Goal: Task Accomplishment & Management: Use online tool/utility

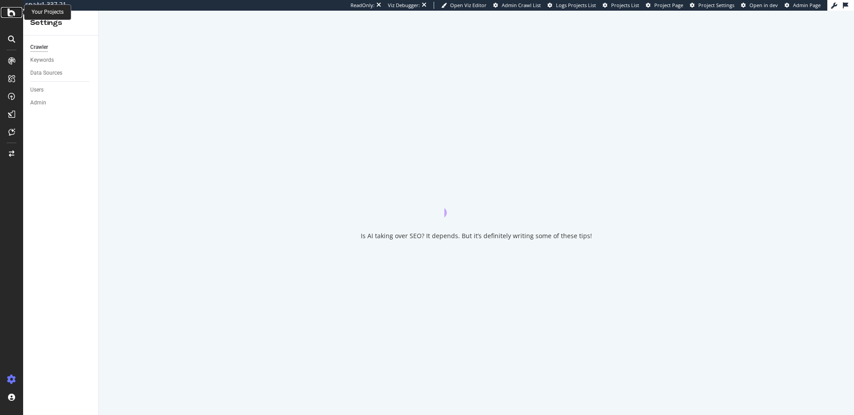
click at [6, 14] on div at bounding box center [11, 12] width 21 height 11
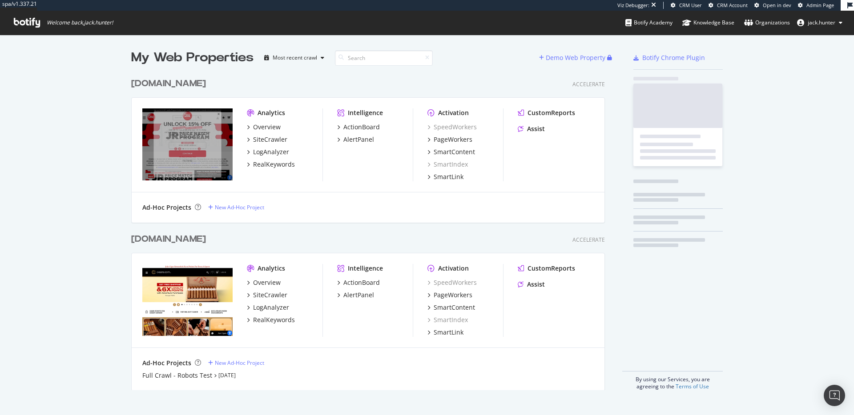
scroll to position [324, 481]
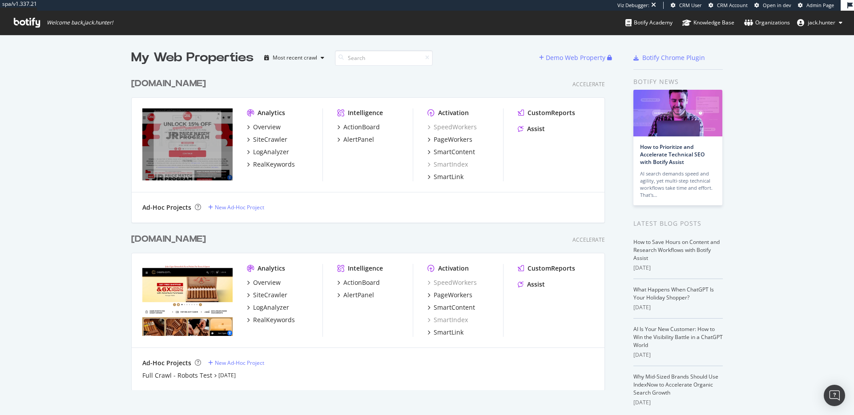
click at [162, 81] on div "[DOMAIN_NAME]" at bounding box center [168, 83] width 75 height 13
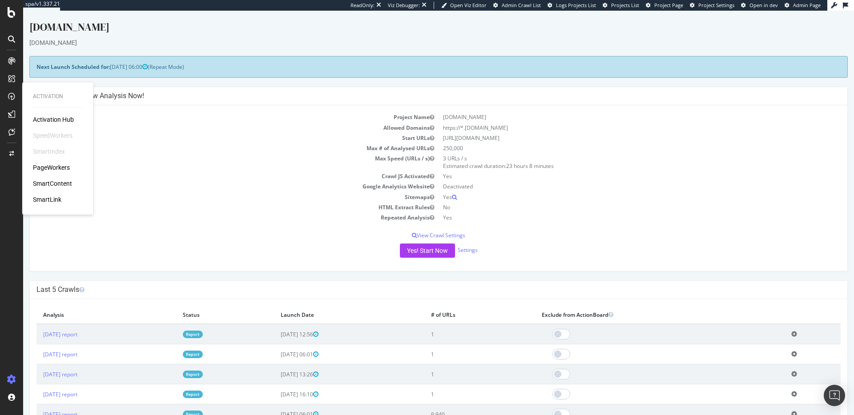
click at [54, 197] on div "SmartLink" at bounding box center [47, 199] width 28 height 9
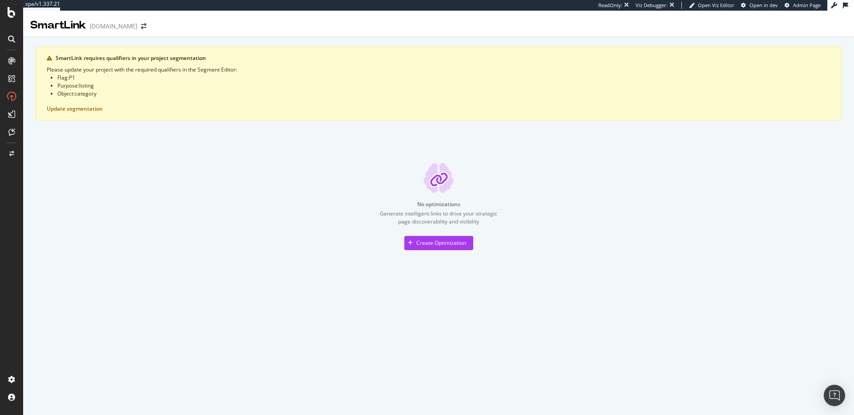
click at [243, 93] on li "Object : category" at bounding box center [443, 94] width 773 height 8
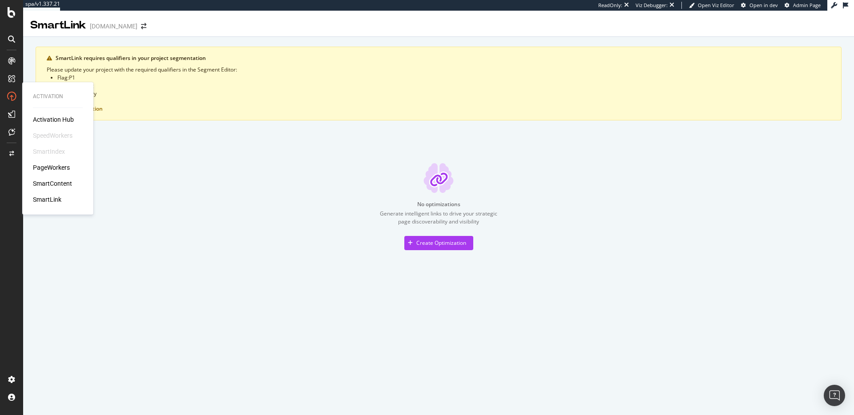
click at [57, 148] on div "SmartIndex" at bounding box center [49, 151] width 32 height 9
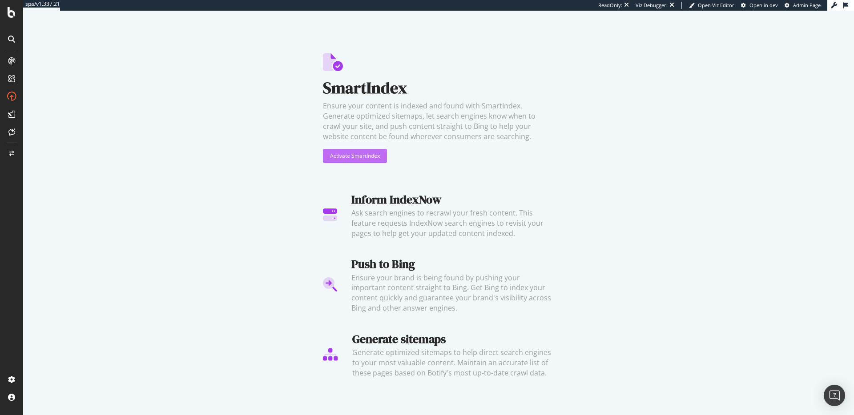
click at [371, 161] on div "Activate SmartIndex" at bounding box center [355, 155] width 50 height 13
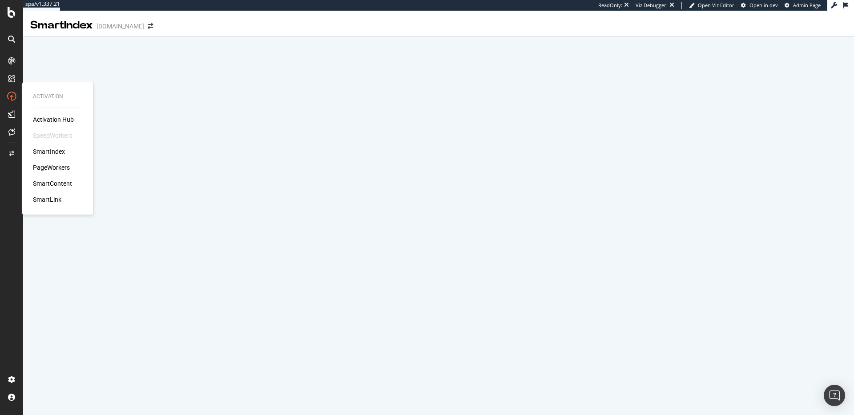
click at [54, 151] on div "SmartIndex" at bounding box center [49, 151] width 32 height 9
click at [44, 197] on div "SmartLink" at bounding box center [47, 199] width 28 height 9
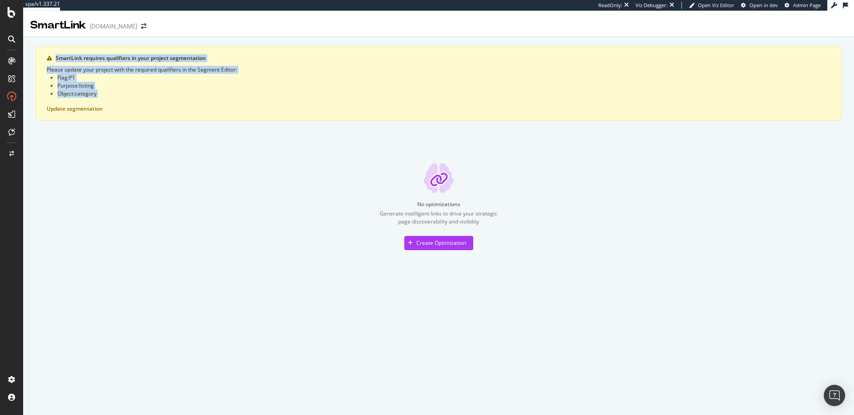
drag, startPoint x: 100, startPoint y: 98, endPoint x: 36, endPoint y: 61, distance: 73.8
click at [36, 61] on div "SmartLink requires qualifiers in your project segmentation Please update your p…" at bounding box center [439, 84] width 806 height 74
click at [71, 82] on li "Purpose : listing" at bounding box center [443, 86] width 773 height 8
drag, startPoint x: 104, startPoint y: 97, endPoint x: 26, endPoint y: 102, distance: 77.6
click at [28, 71] on div "SmartLink requires qualifiers in your project segmentation Please update your p…" at bounding box center [438, 159] width 831 height 244
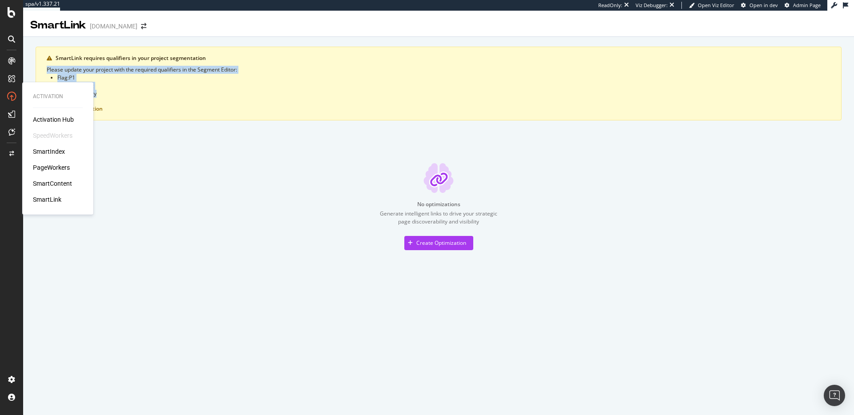
click at [56, 150] on div "SmartIndex" at bounding box center [49, 151] width 32 height 9
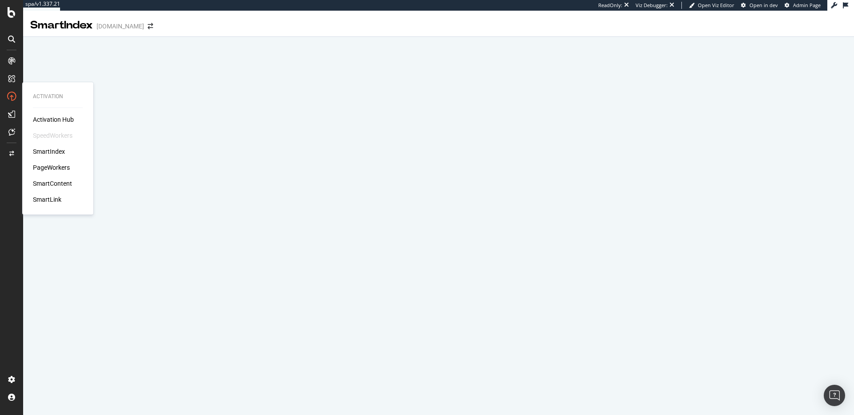
click at [53, 198] on div "SmartLink" at bounding box center [47, 199] width 28 height 9
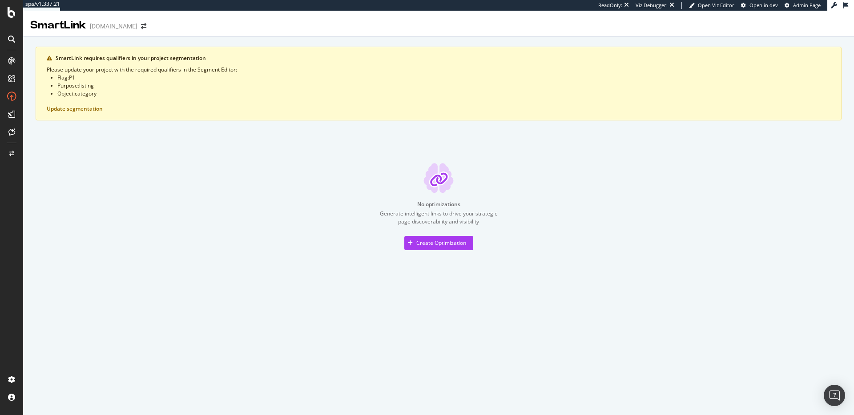
click at [113, 77] on li "Flag : P1" at bounding box center [443, 78] width 773 height 8
drag, startPoint x: 54, startPoint y: 74, endPoint x: 97, endPoint y: 88, distance: 45.0
click at [94, 86] on ul "Flag : P1 Purpose : listing Object : category" at bounding box center [439, 86] width 784 height 24
drag, startPoint x: 82, startPoint y: 91, endPoint x: 54, endPoint y: 77, distance: 30.6
click at [54, 77] on ul "Flag : P1 Purpose : listing Object : category" at bounding box center [439, 86] width 784 height 24
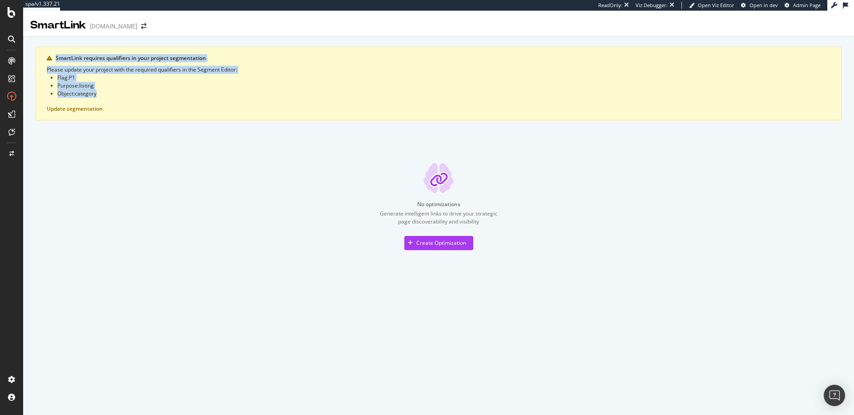
drag, startPoint x: 56, startPoint y: 56, endPoint x: 141, endPoint y: 91, distance: 92.2
click at [141, 91] on div "SmartLink requires qualifiers in your project segmentation Please update your p…" at bounding box center [439, 84] width 806 height 74
click at [108, 93] on li "Object : category" at bounding box center [443, 94] width 773 height 8
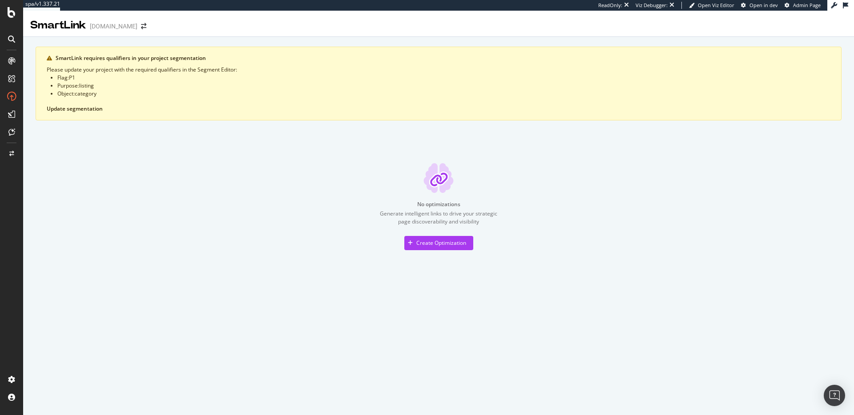
click at [91, 108] on button "Update segmentation" at bounding box center [75, 109] width 56 height 6
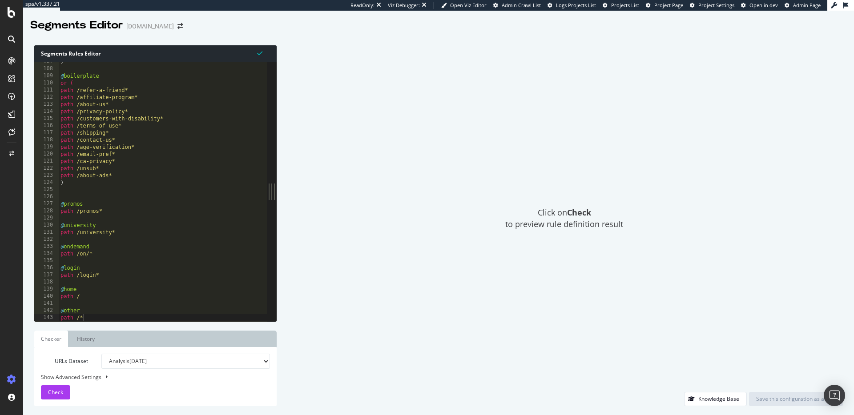
scroll to position [758, 0]
click at [77, 197] on div ") @ boilerplate or ( path /refer-a-friend* path /affiliate-program* path /about…" at bounding box center [163, 195] width 209 height 274
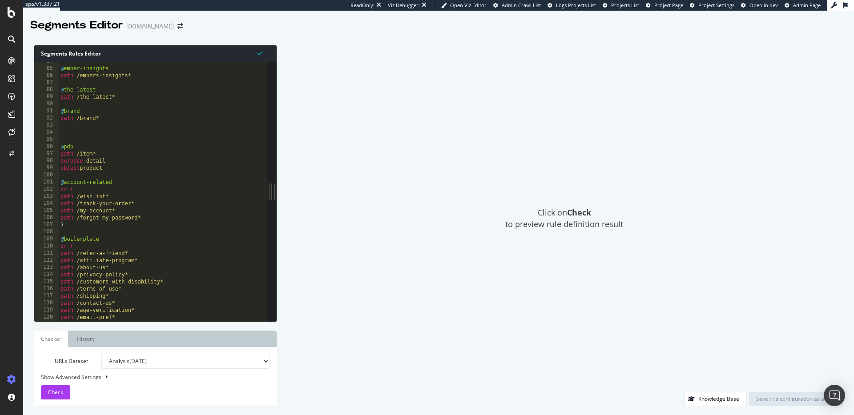
scroll to position [592, 0]
click at [75, 137] on div "@ ember-insights path /embers-insights* @ the-latest path /the-latest* @ brand …" at bounding box center [163, 198] width 209 height 274
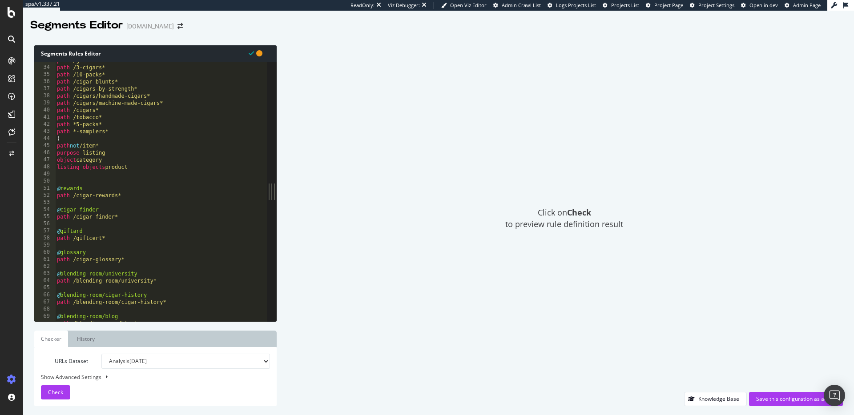
scroll to position [233, 0]
click at [60, 173] on div "path /gifts* path /3-cigars* path /10-packs* path /cigar-blunts* path /cigars-b…" at bounding box center [161, 193] width 212 height 274
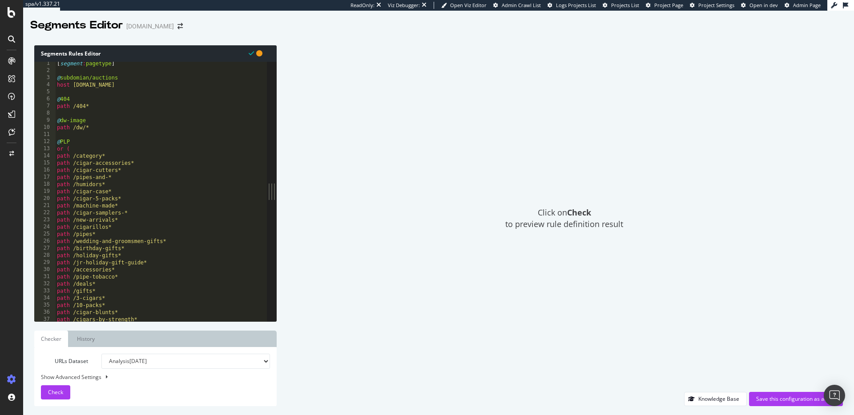
scroll to position [0, 0]
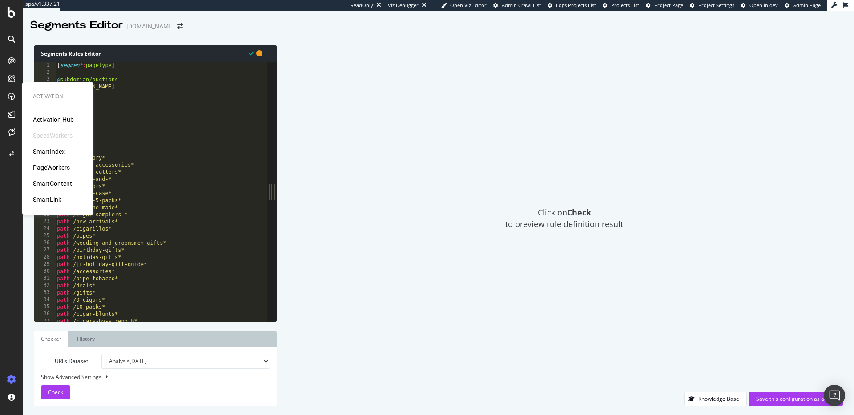
click at [56, 153] on div "SmartIndex" at bounding box center [49, 151] width 32 height 9
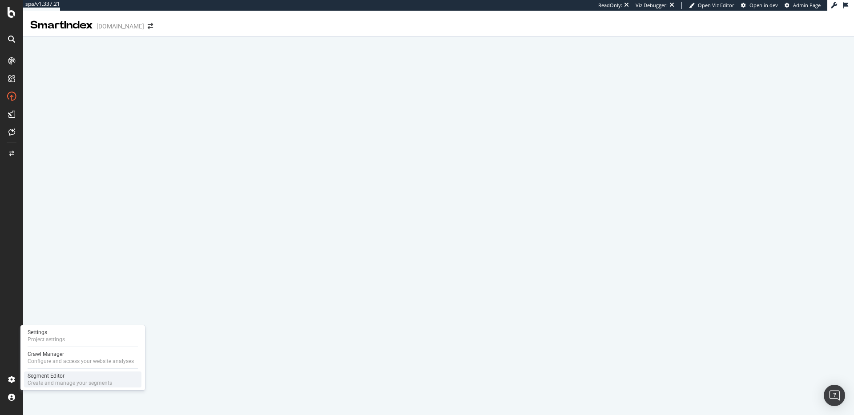
click at [37, 377] on div "Segment Editor" at bounding box center [70, 376] width 85 height 7
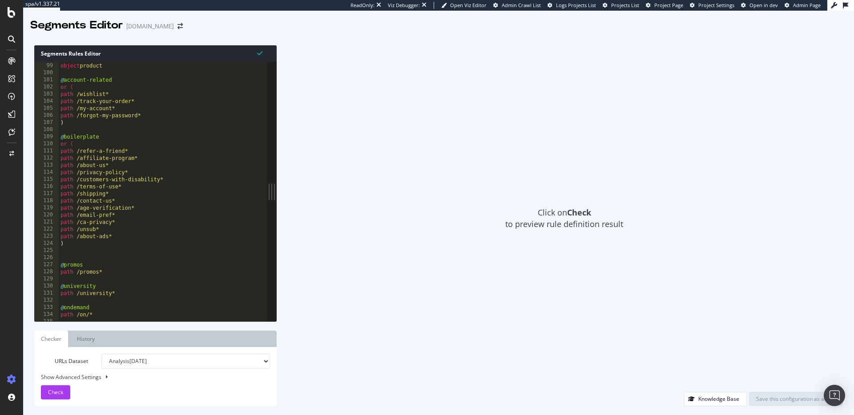
scroll to position [758, 0]
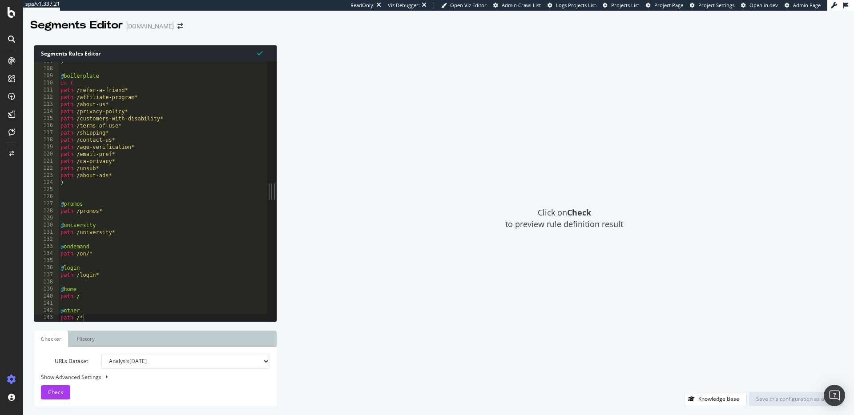
click at [95, 196] on div ") @ boilerplate or ( path /refer-a-friend* path /affiliate-program* path /about…" at bounding box center [163, 195] width 209 height 274
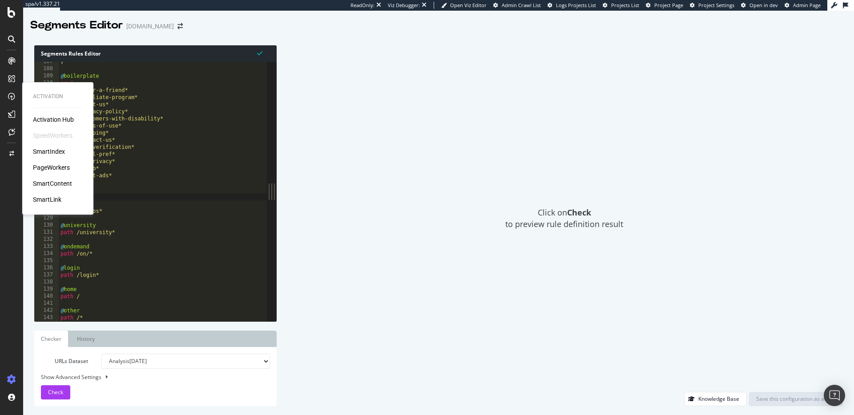
click at [49, 149] on div "SmartIndex" at bounding box center [49, 151] width 32 height 9
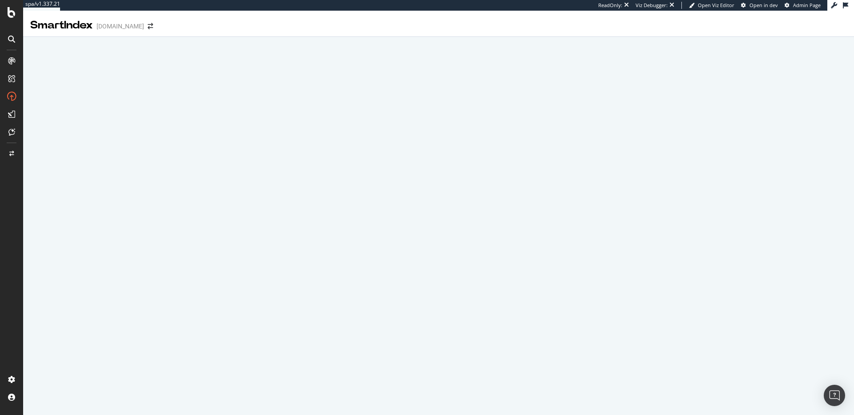
click at [218, 34] on div at bounding box center [438, 35] width 831 height 4
click at [15, 12] on icon at bounding box center [12, 12] width 8 height 11
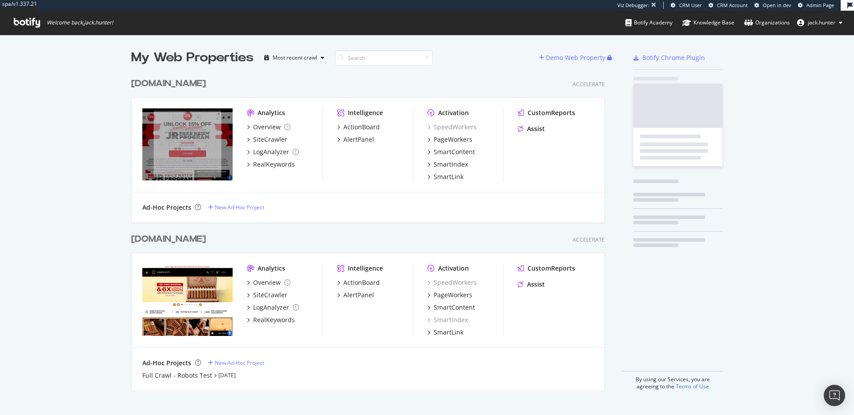
scroll to position [324, 481]
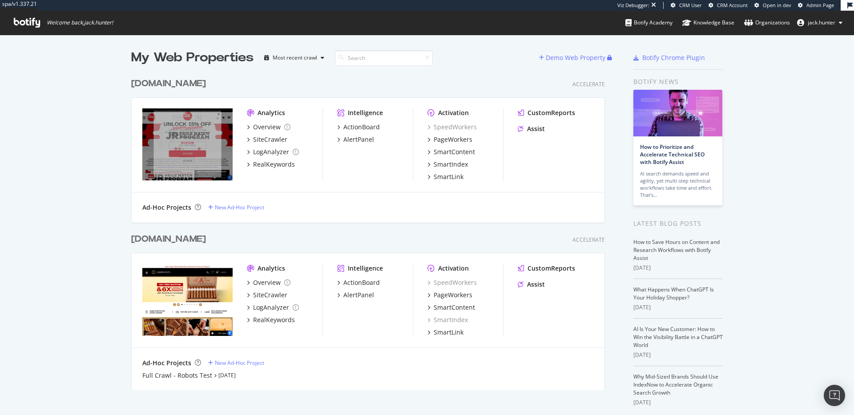
click at [165, 241] on div "cigars.com" at bounding box center [168, 239] width 75 height 13
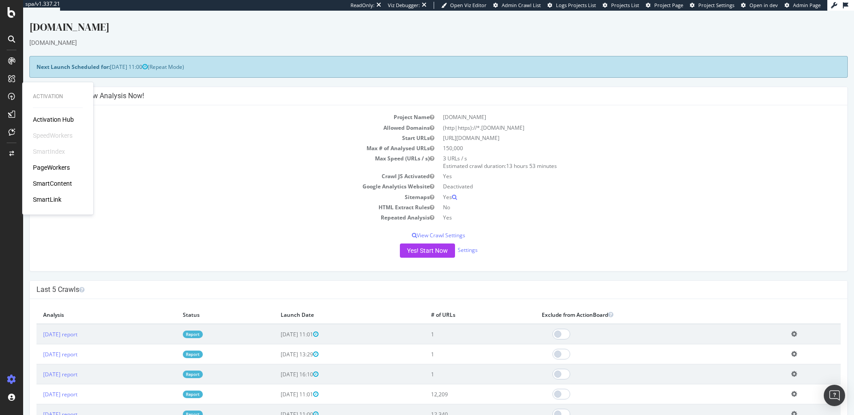
click at [51, 153] on div "SmartIndex" at bounding box center [49, 151] width 32 height 9
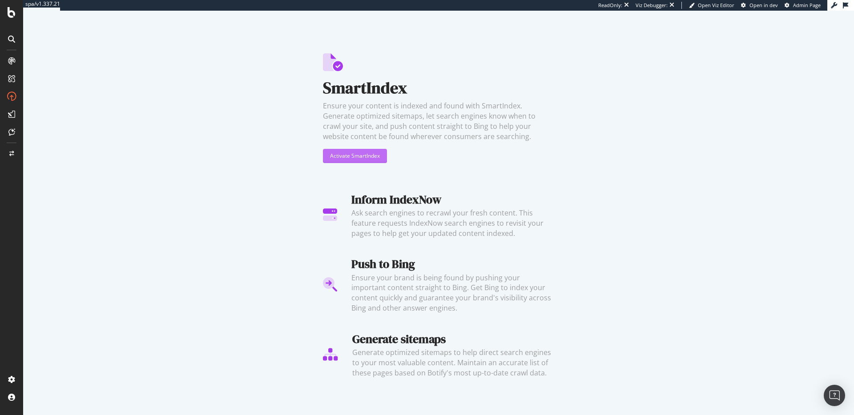
click at [342, 159] on div "Activate SmartIndex" at bounding box center [355, 156] width 50 height 8
